Goal: Task Accomplishment & Management: Complete application form

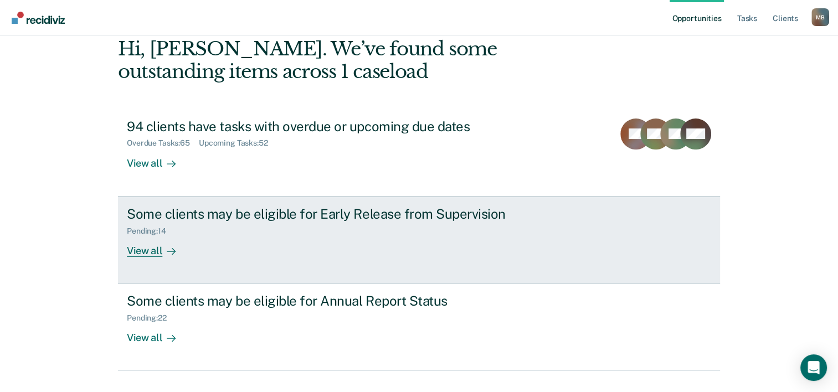
scroll to position [78, 0]
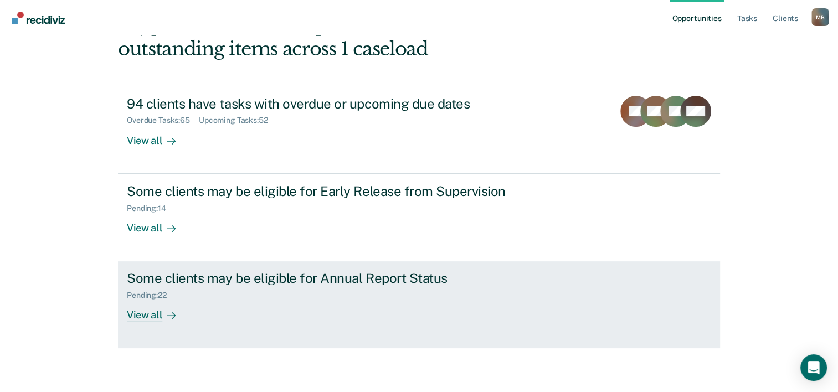
click at [144, 295] on div "Pending : 22" at bounding box center [151, 295] width 49 height 9
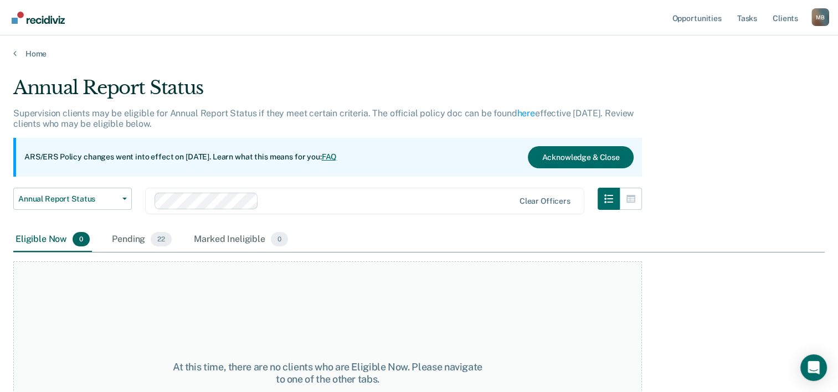
click at [144, 295] on div "At this time, there are no clients who are Eligible Now. Please navigate to one…" at bounding box center [327, 374] width 629 height 224
click at [135, 240] on div "Pending 22" at bounding box center [142, 240] width 64 height 24
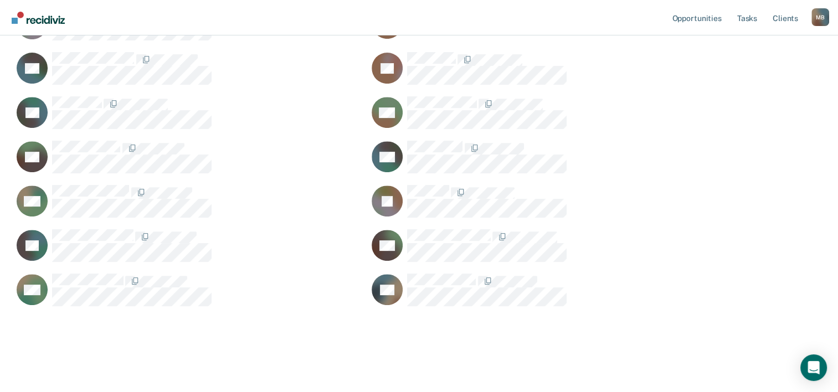
scroll to position [435, 0]
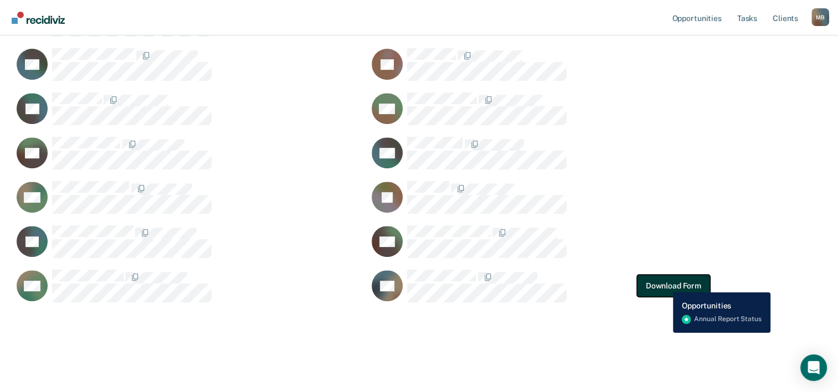
click at [665, 284] on button "Download Form" at bounding box center [673, 286] width 73 height 22
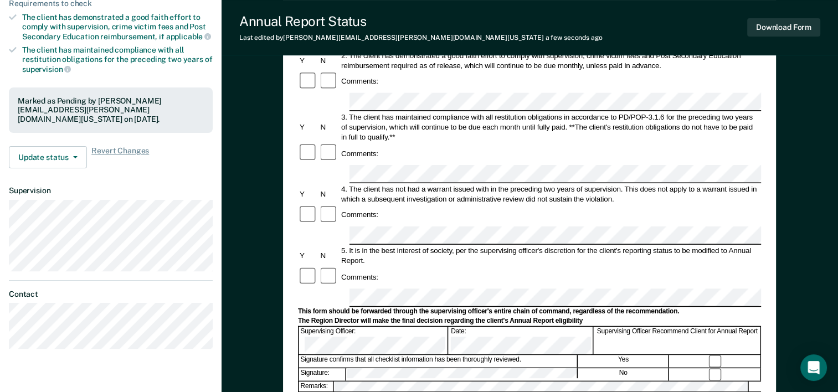
scroll to position [222, 0]
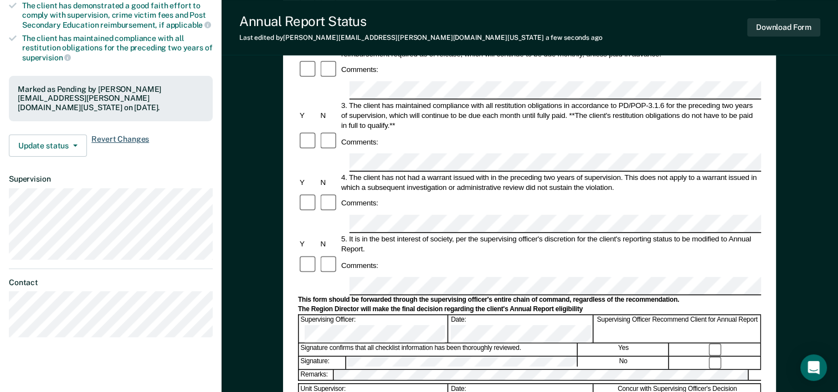
click at [116, 135] on span "Revert Changes" at bounding box center [120, 146] width 58 height 22
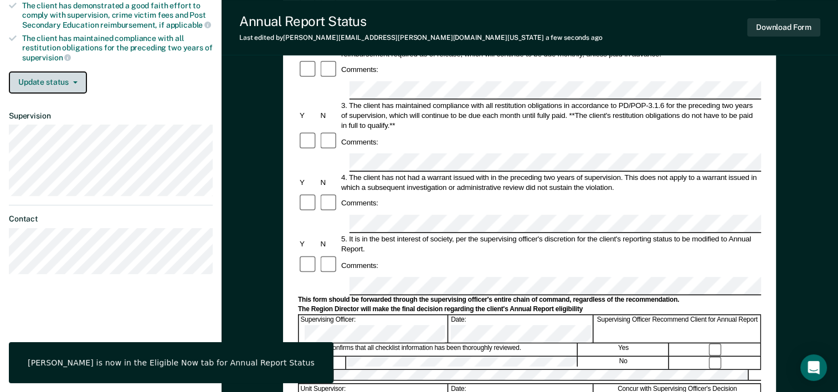
click at [73, 74] on button "Update status" at bounding box center [48, 82] width 78 height 22
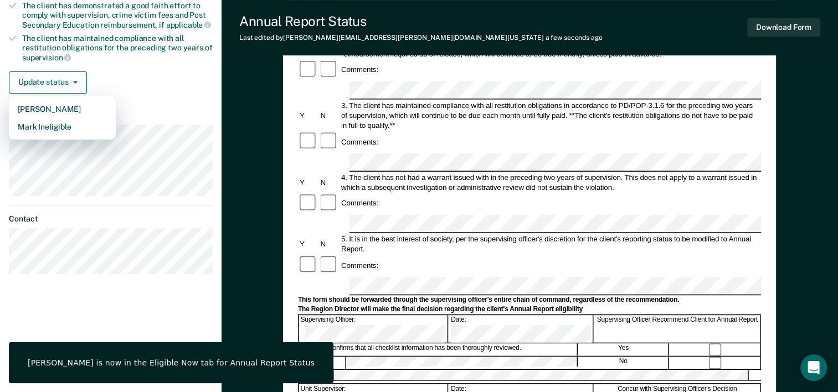
click at [249, 156] on div "Annual Reporting Checklist, Recommendation, and Determination Form Clients who …" at bounding box center [530, 223] width 617 height 752
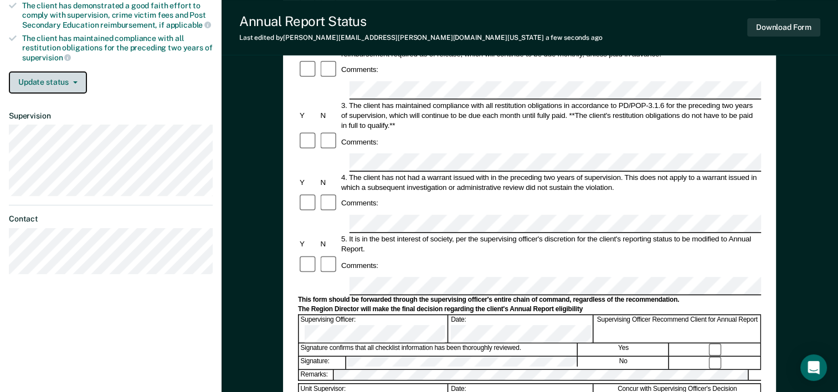
click at [71, 77] on button "Update status" at bounding box center [48, 82] width 78 height 22
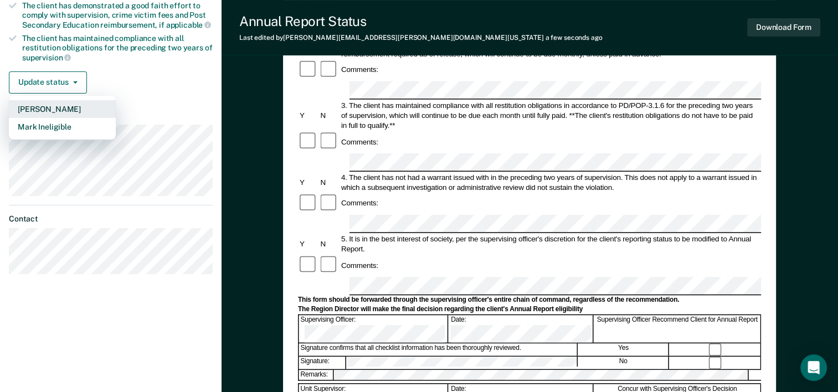
click at [67, 104] on button "[PERSON_NAME]" at bounding box center [62, 109] width 107 height 18
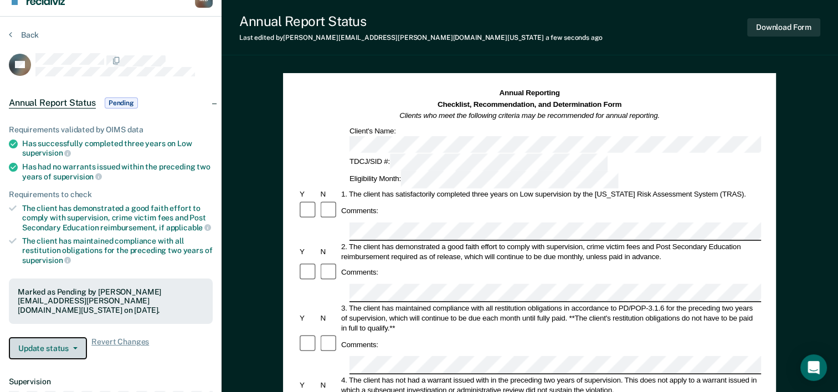
scroll to position [0, 0]
